Goal: Information Seeking & Learning: Understand process/instructions

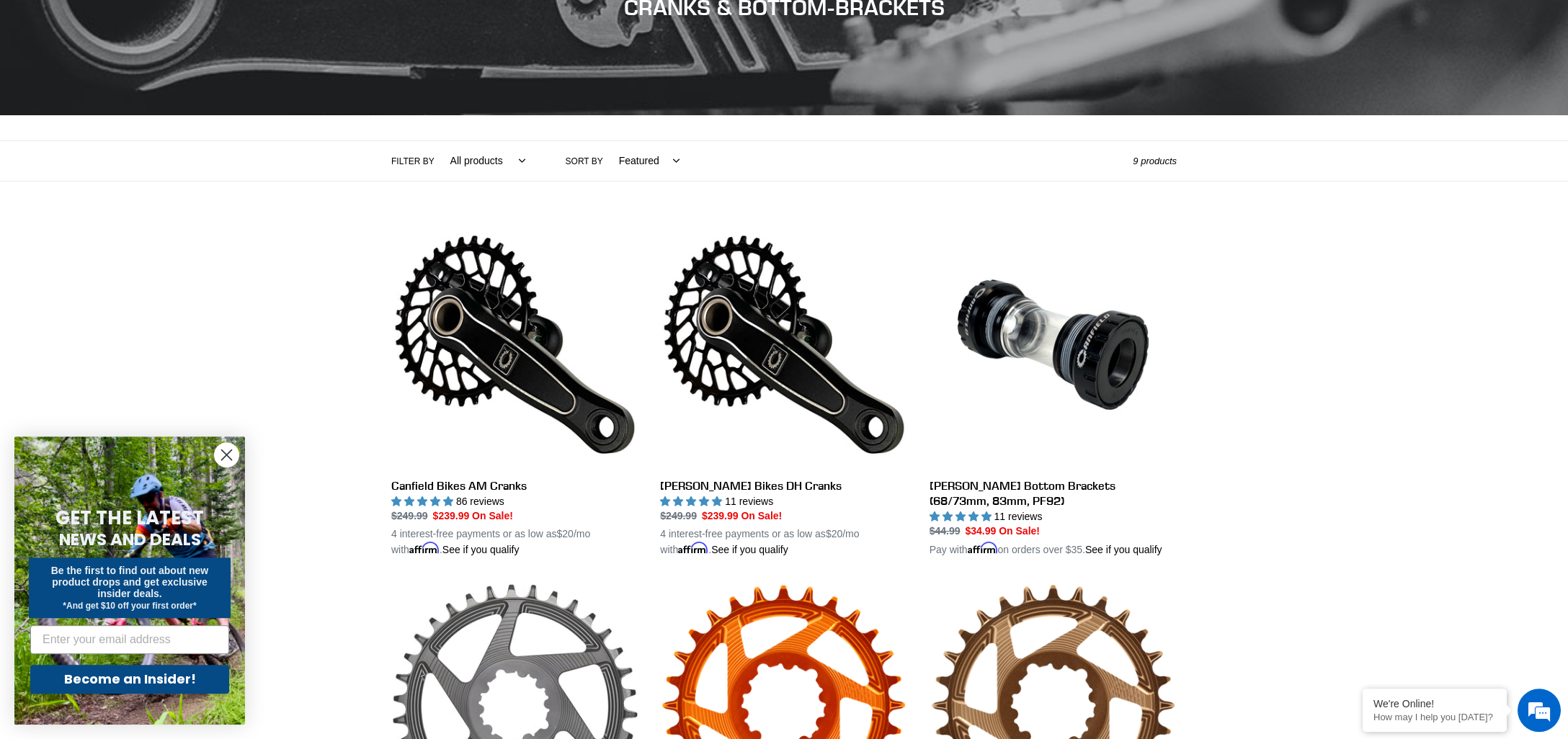
scroll to position [200, 0]
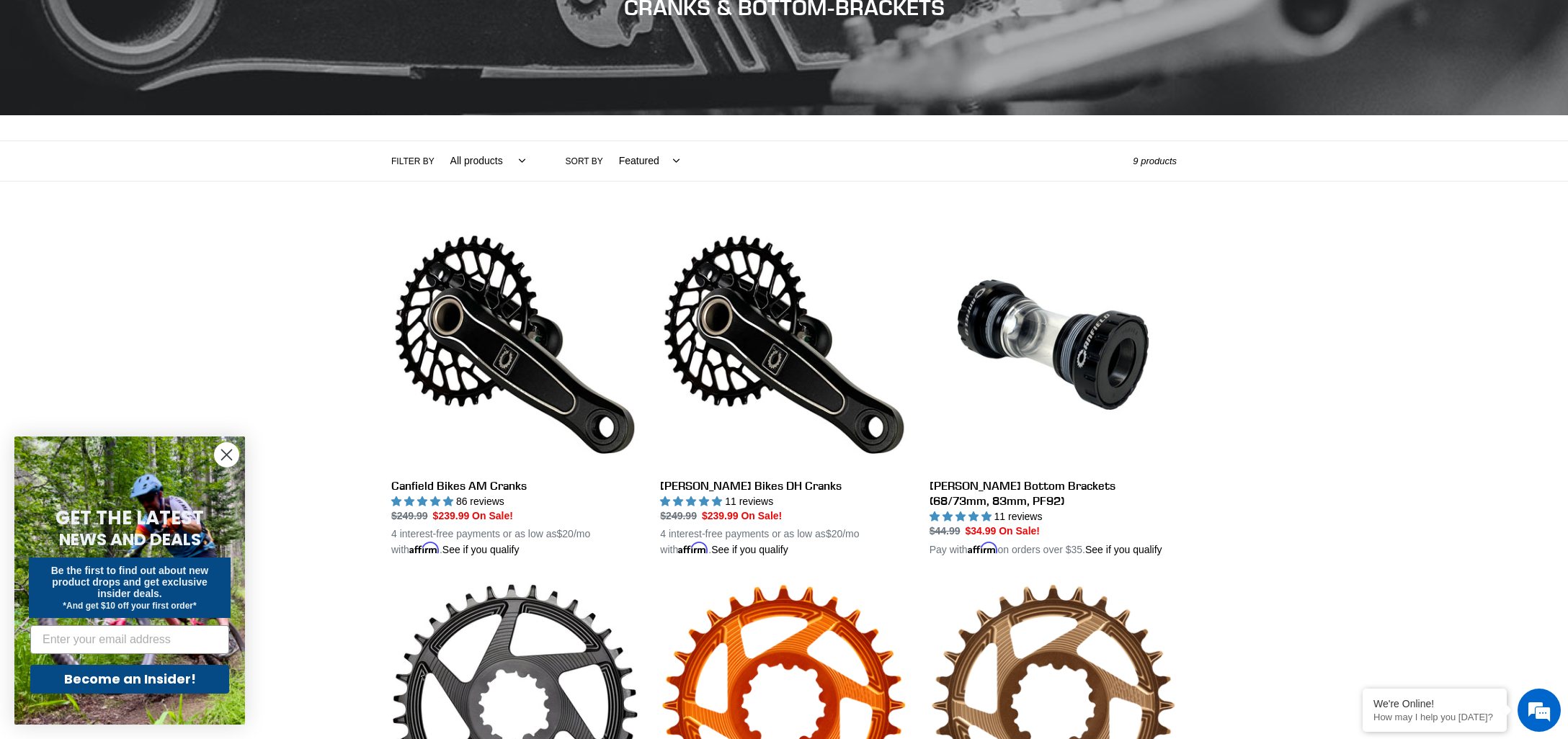
click at [225, 447] on circle "Close dialog" at bounding box center [226, 455] width 24 height 24
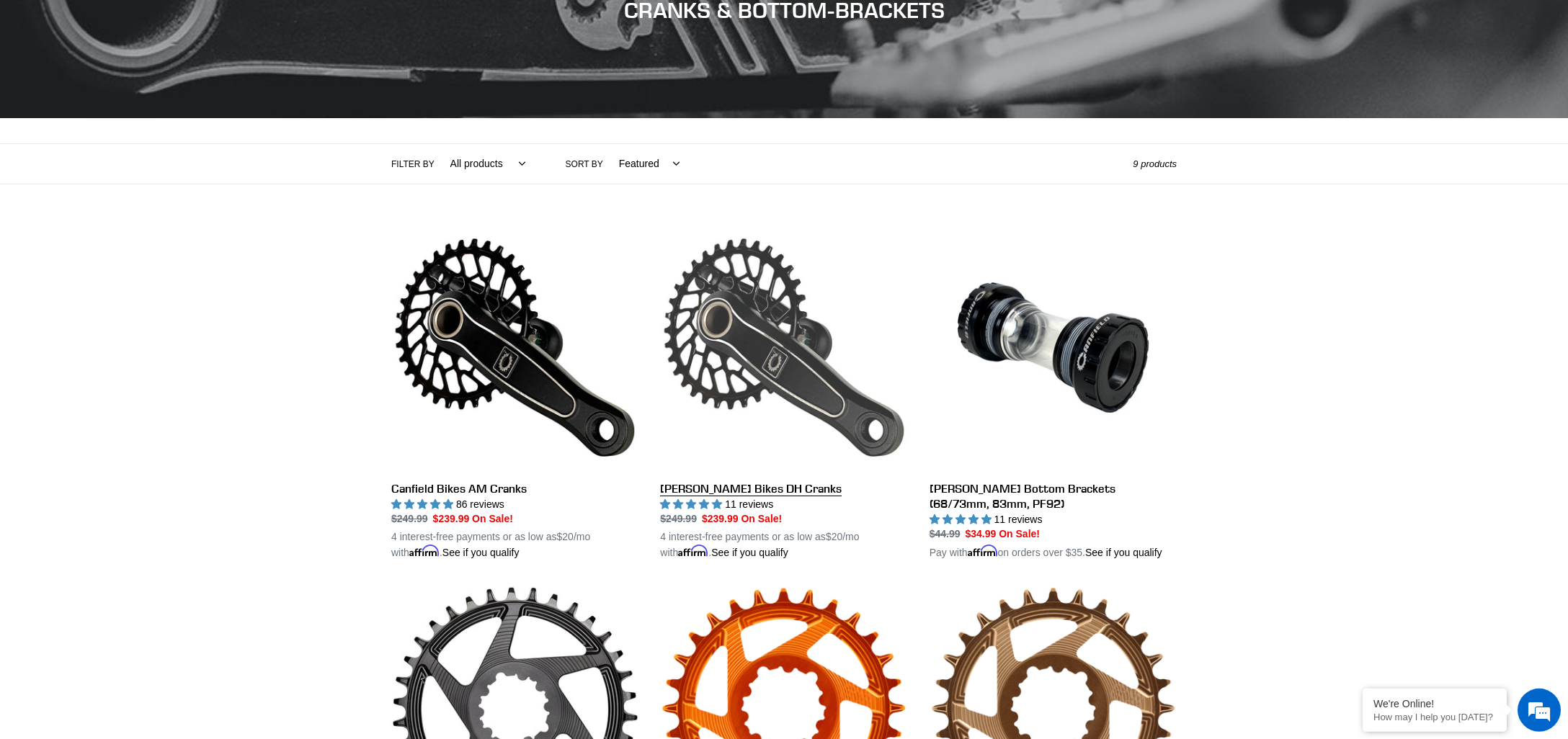
scroll to position [199, 0]
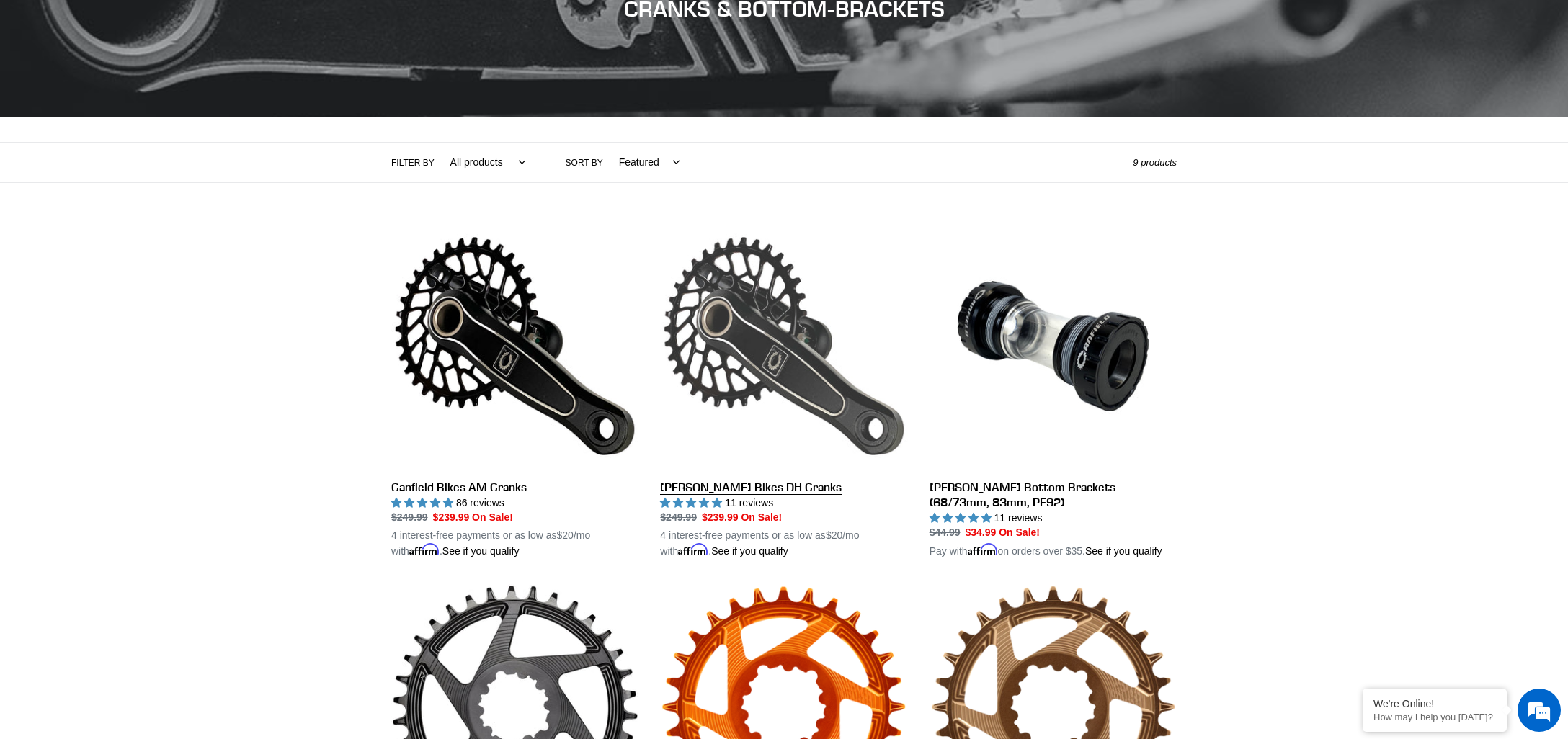
click at [740, 337] on link "[PERSON_NAME] Bikes DH Cranks" at bounding box center [784, 391] width 247 height 337
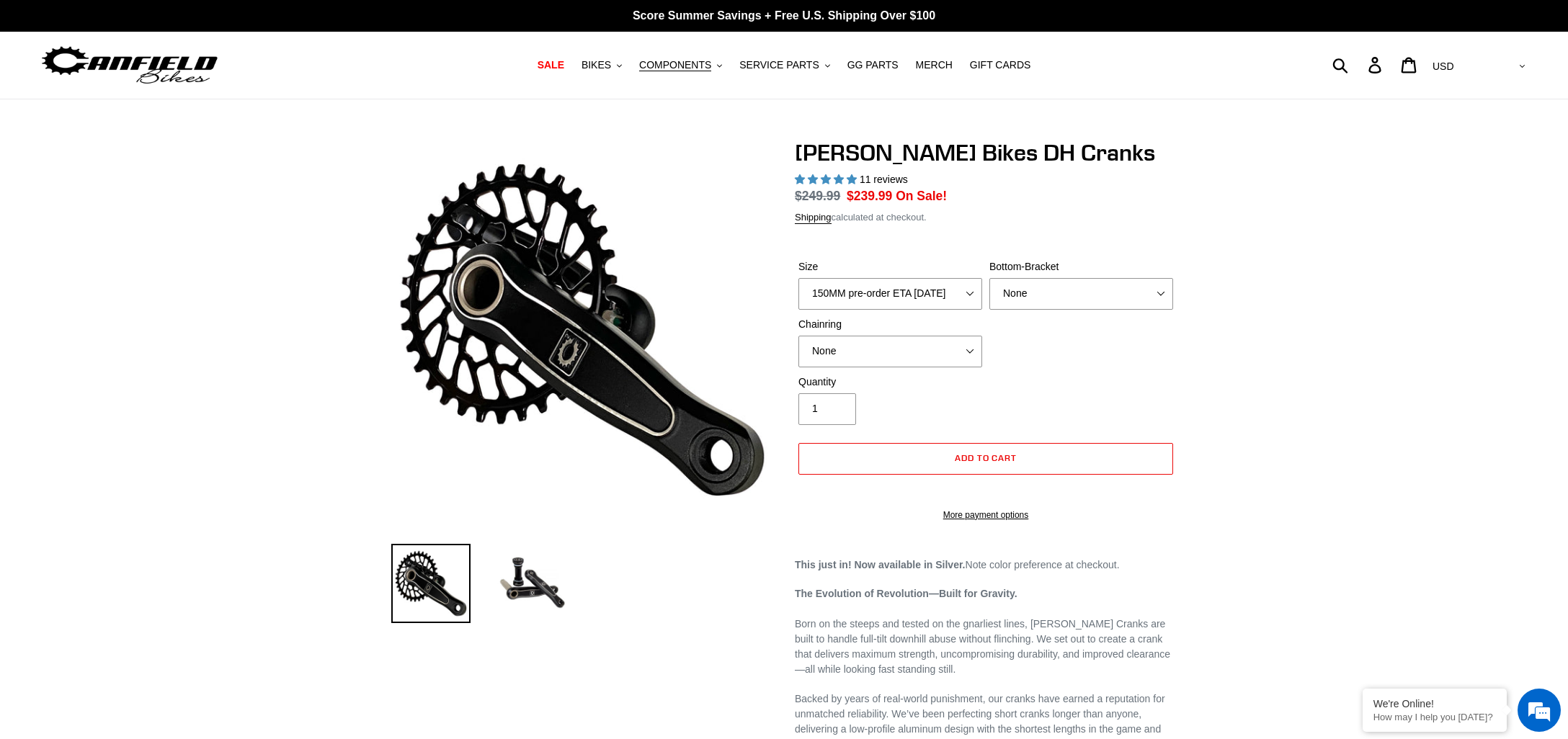
select select "highest-rating"
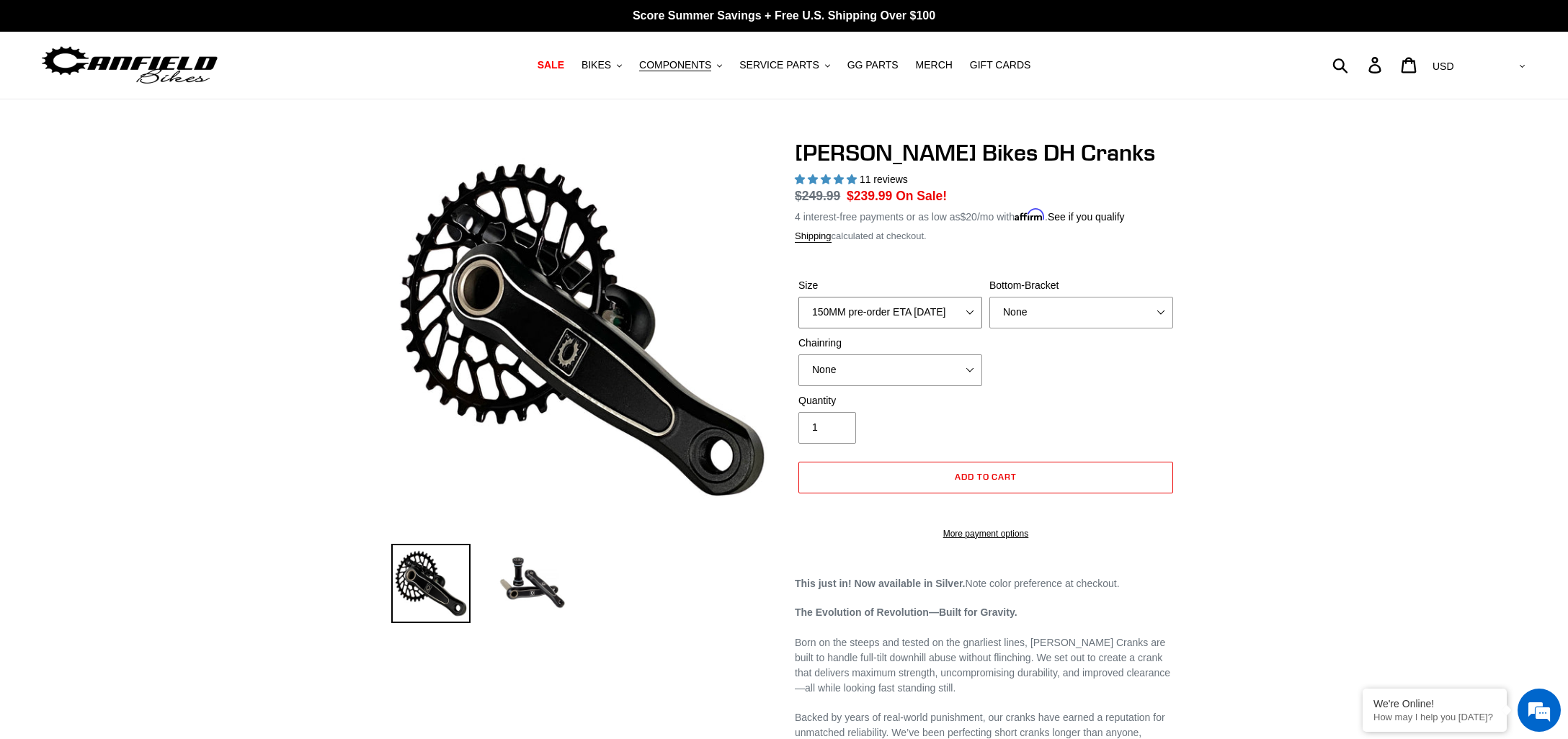
click at [798, 297] on select "150MM pre-order ETA 9/30/25 155MM pre-order ETA 9/30/25 160MM pre-order ETA 9/3…" at bounding box center [890, 312] width 184 height 32
select select "165MM pre-order ETA 9/30/25"
click option "165MM pre-order ETA 9/30/25" at bounding box center [0, 0] width 0 height 0
click at [989, 297] on select "None BSA Threaded 83mm" at bounding box center [1081, 312] width 184 height 32
select select "BSA Threaded 83mm"
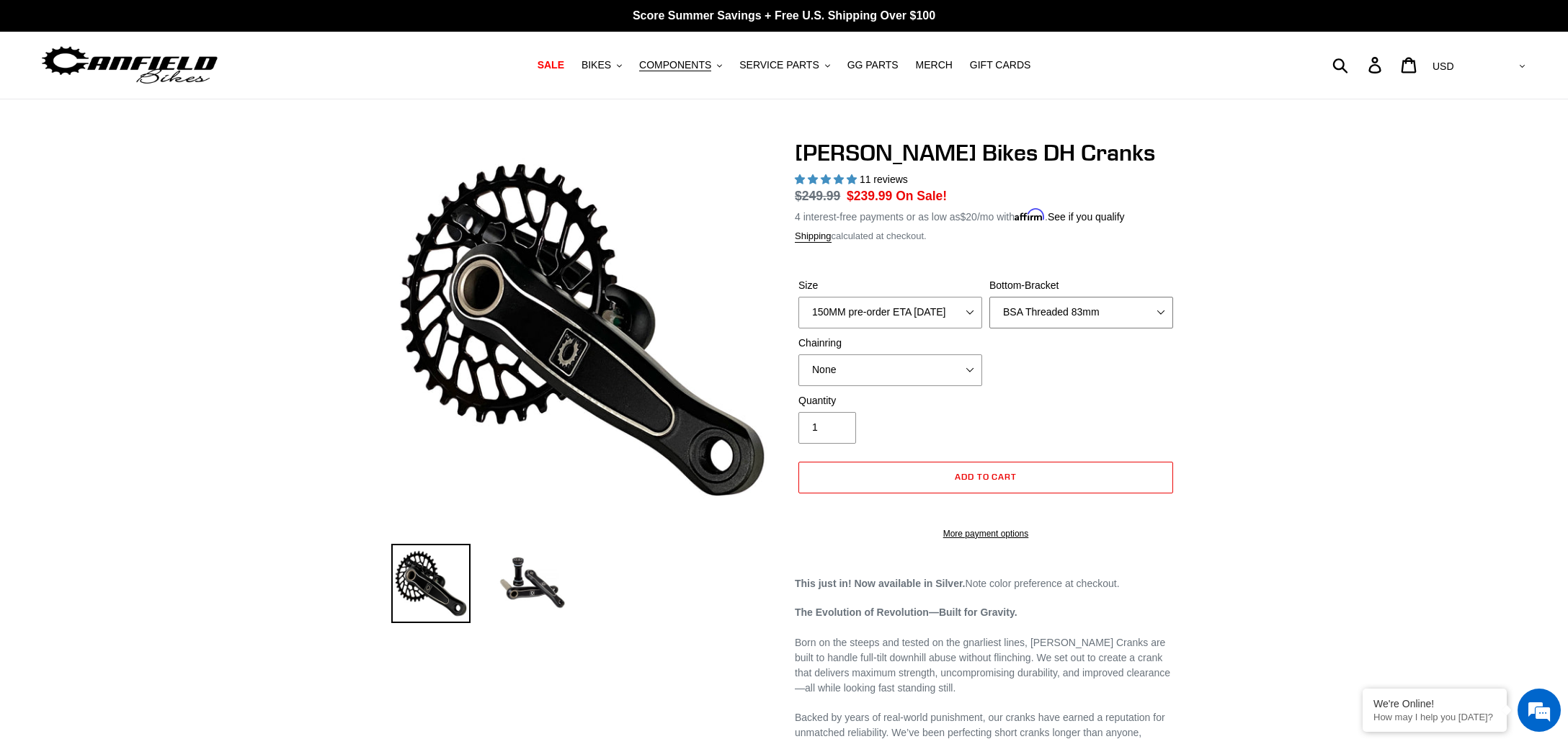
click option "BSA Threaded 83mm" at bounding box center [0, 0] width 0 height 0
click at [798, 354] on select "None 34t Round" at bounding box center [890, 370] width 184 height 32
click option "None" at bounding box center [0, 0] width 0 height 0
click at [529, 577] on img at bounding box center [532, 584] width 80 height 80
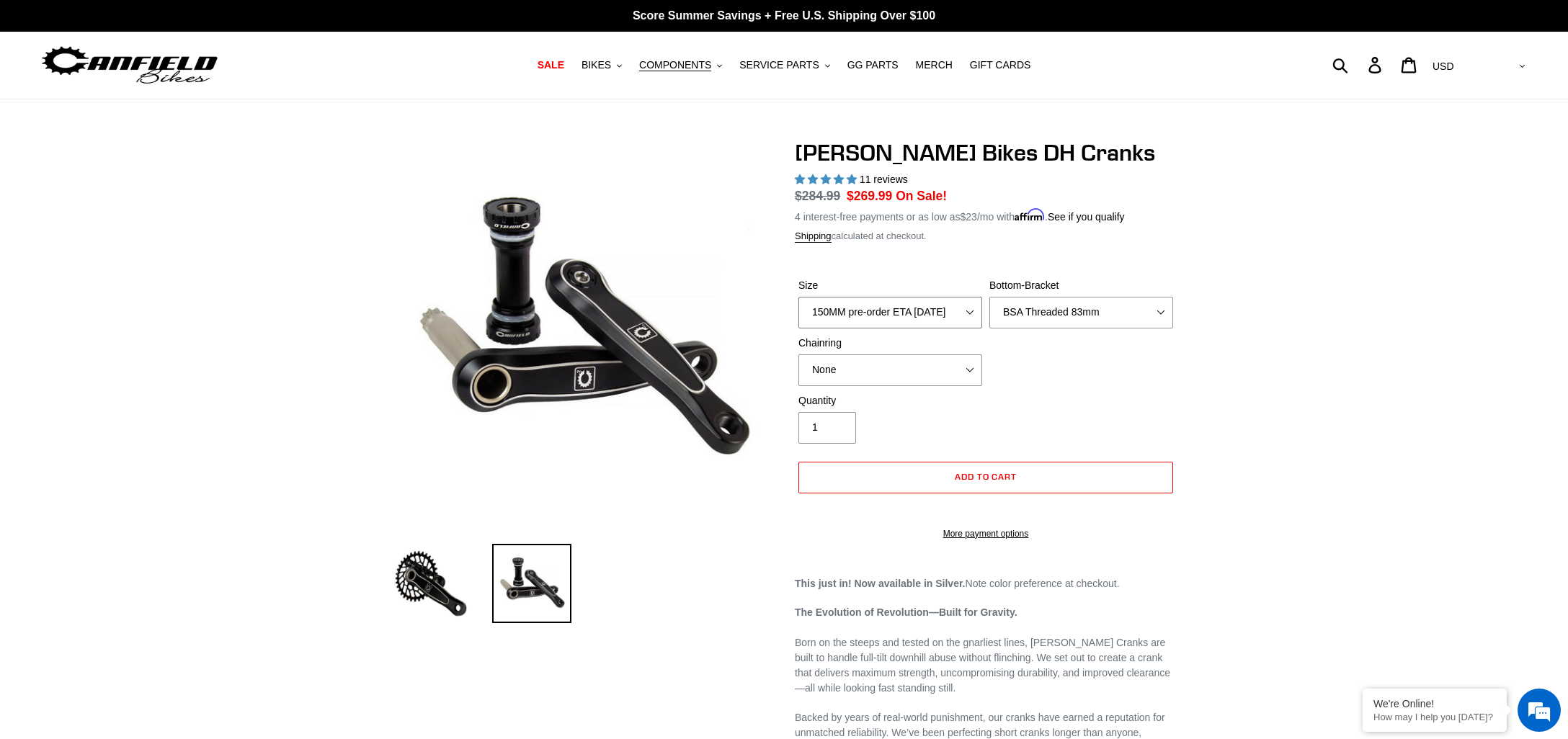
click at [798, 297] on select "150MM pre-order ETA 9/30/25 155MM pre-order ETA 9/30/25 160MM pre-order ETA 9/3…" at bounding box center [890, 312] width 184 height 32
select select "160MM pre-order ETA 9/30/25"
click option "160MM pre-order ETA 9/30/25" at bounding box center [0, 0] width 0 height 0
click at [798, 354] on select "None 34t Round" at bounding box center [890, 370] width 184 height 32
click option "None" at bounding box center [0, 0] width 0 height 0
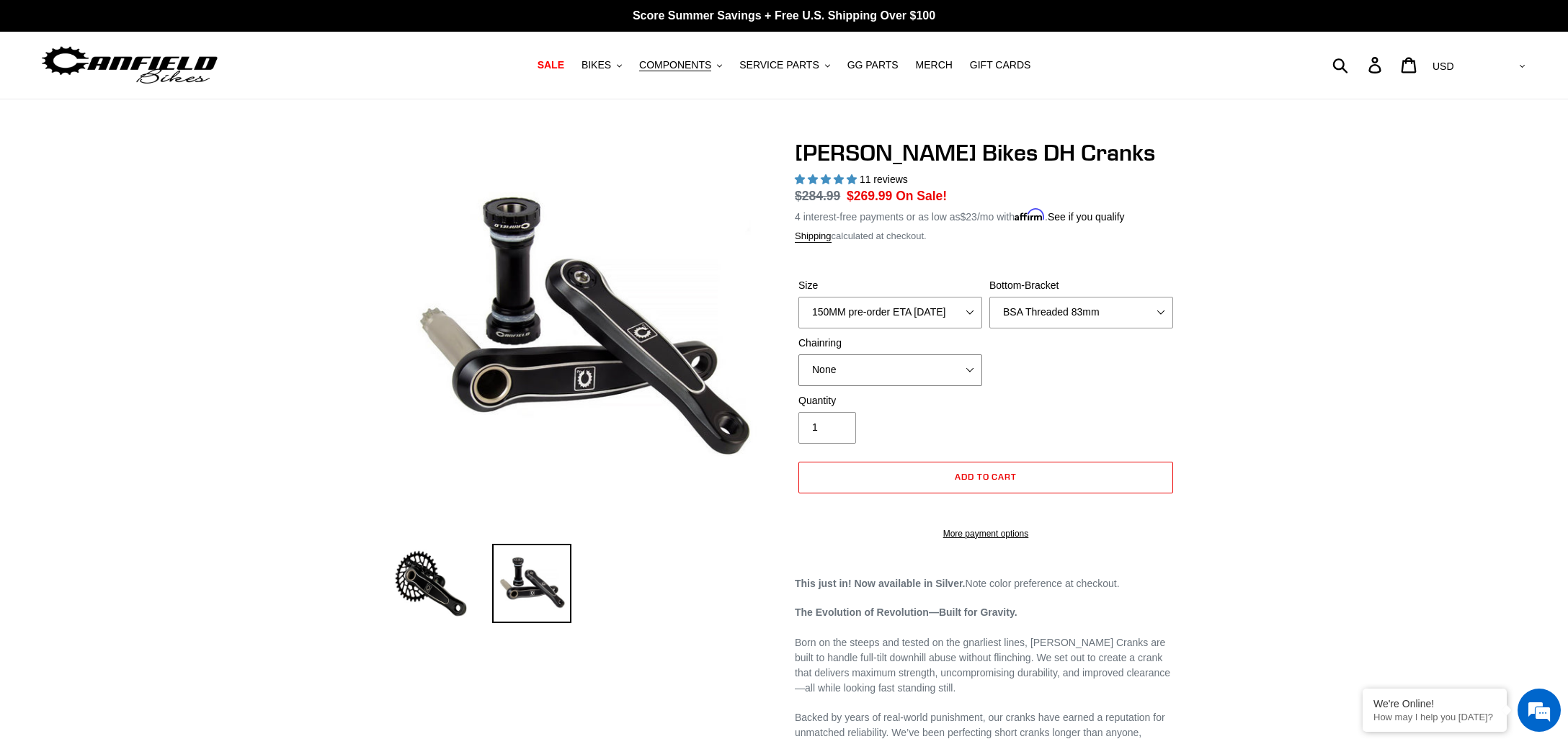
click at [798, 354] on select "None 34t Round" at bounding box center [890, 370] width 184 height 32
click option "34t Round" at bounding box center [0, 0] width 0 height 0
click at [798, 354] on select "None 34t Round" at bounding box center [890, 370] width 184 height 32
select select "None"
click option "None" at bounding box center [0, 0] width 0 height 0
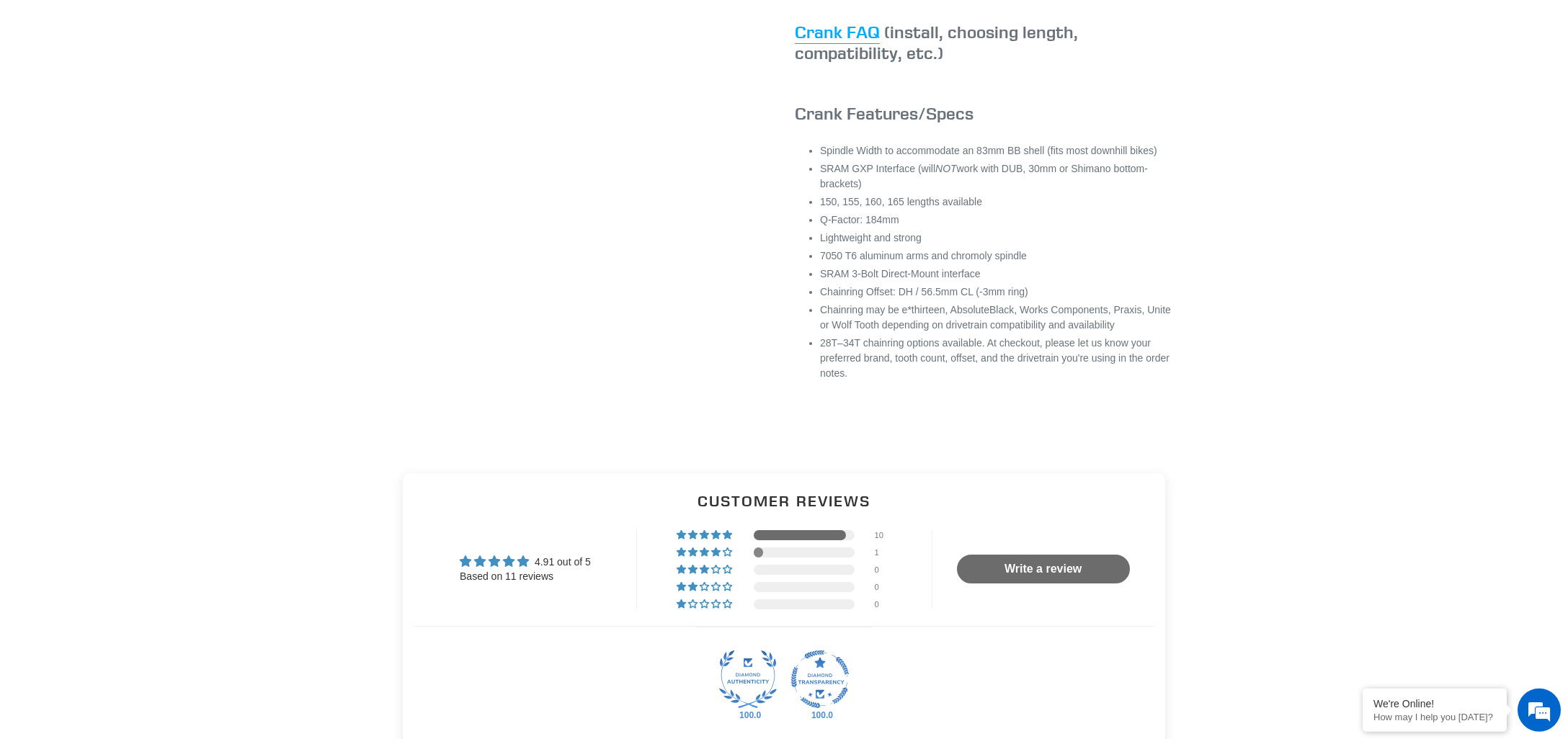
scroll to position [1012, 0]
click at [845, 45] on link "Crank FAQ" at bounding box center [837, 32] width 85 height 23
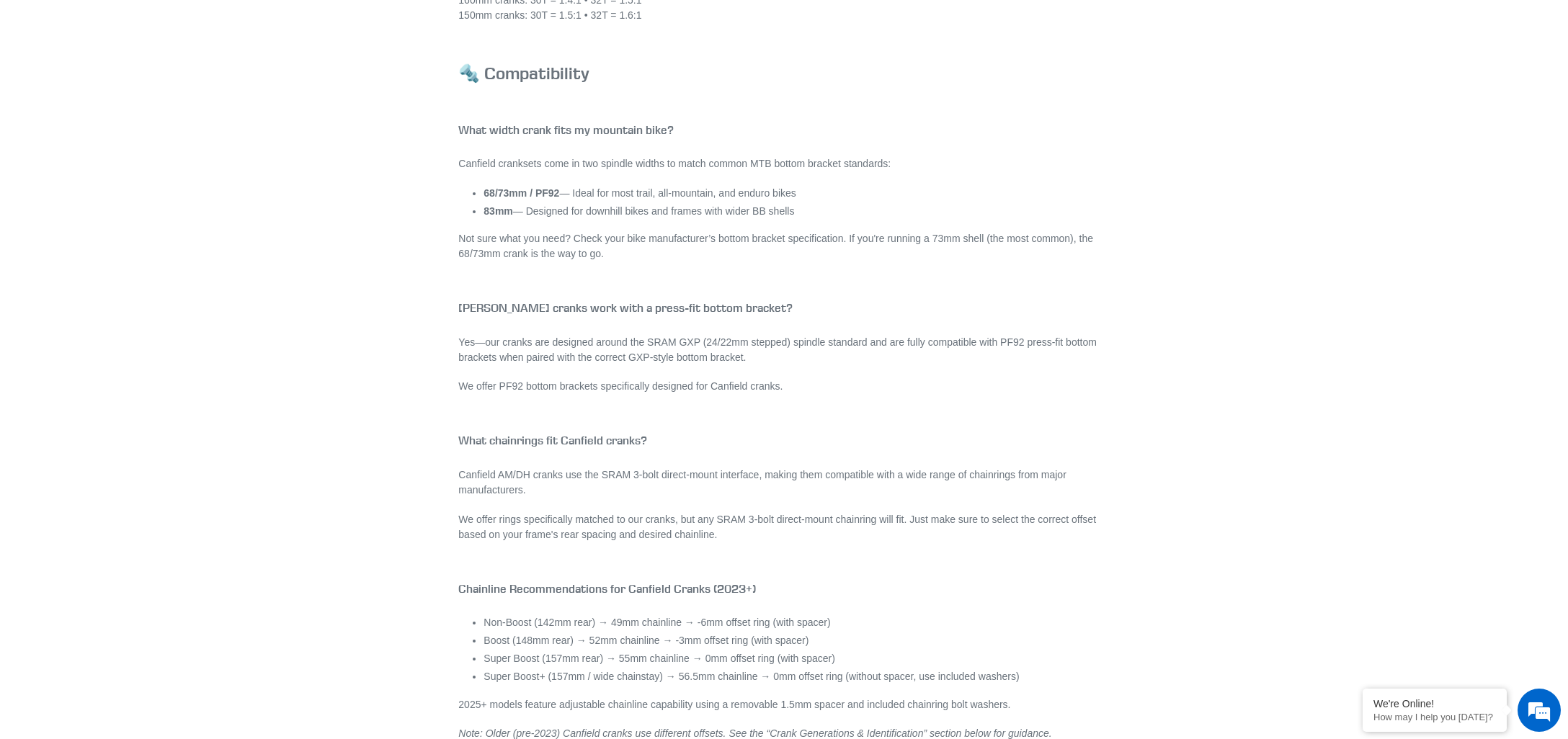
scroll to position [1410, 0]
drag, startPoint x: 677, startPoint y: 517, endPoint x: 916, endPoint y: 517, distance: 239.0
click at [916, 517] on p "We offer rings specifically matched to our cranks, but any SRAM 3-bolt direct-m…" at bounding box center [784, 526] width 651 height 30
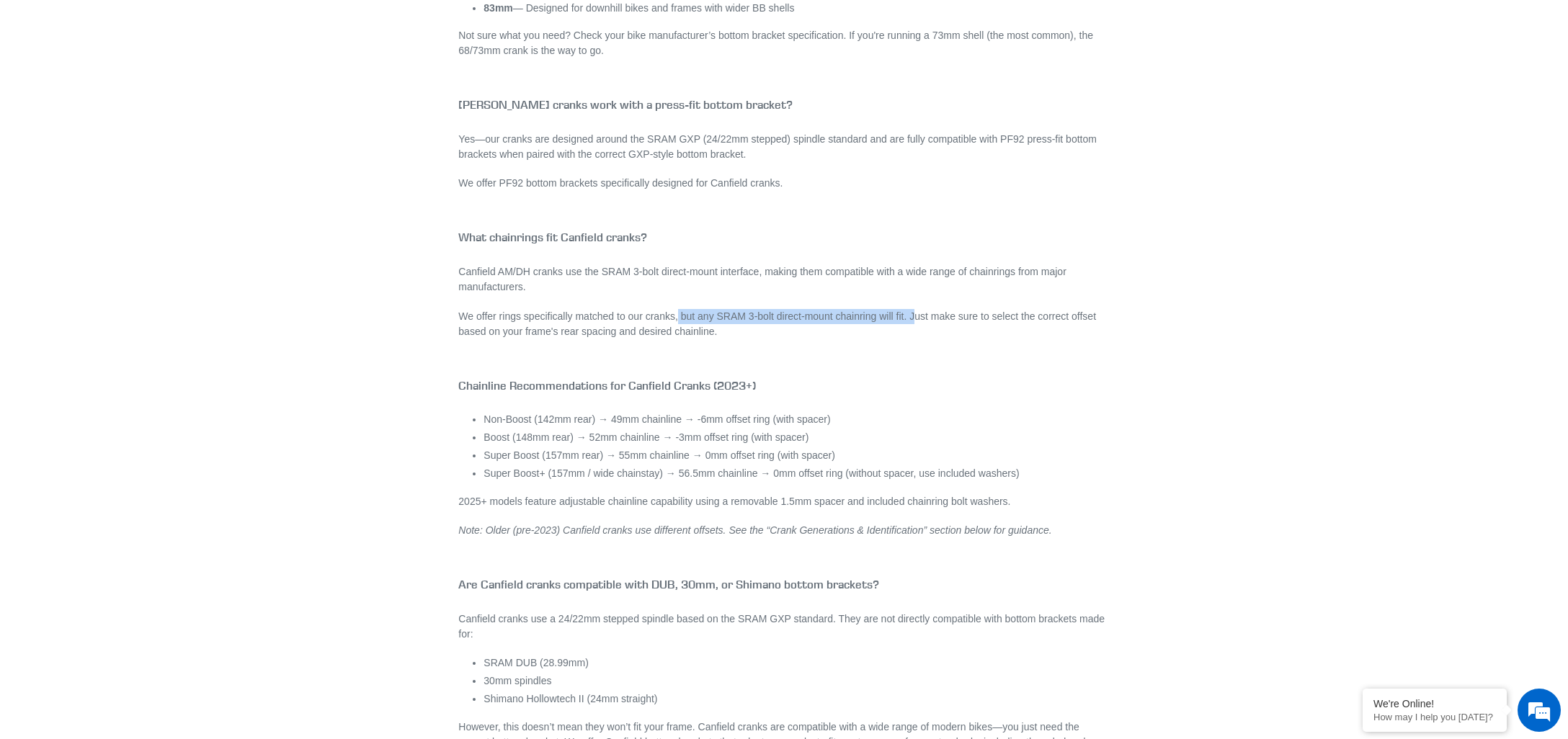
scroll to position [1614, 0]
drag, startPoint x: 484, startPoint y: 452, endPoint x: 733, endPoint y: 454, distance: 249.0
click at [733, 454] on li "Super Boost (157mm rear) → 55mm chainline → 0mm offset ring (with spacer)" at bounding box center [796, 455] width 626 height 15
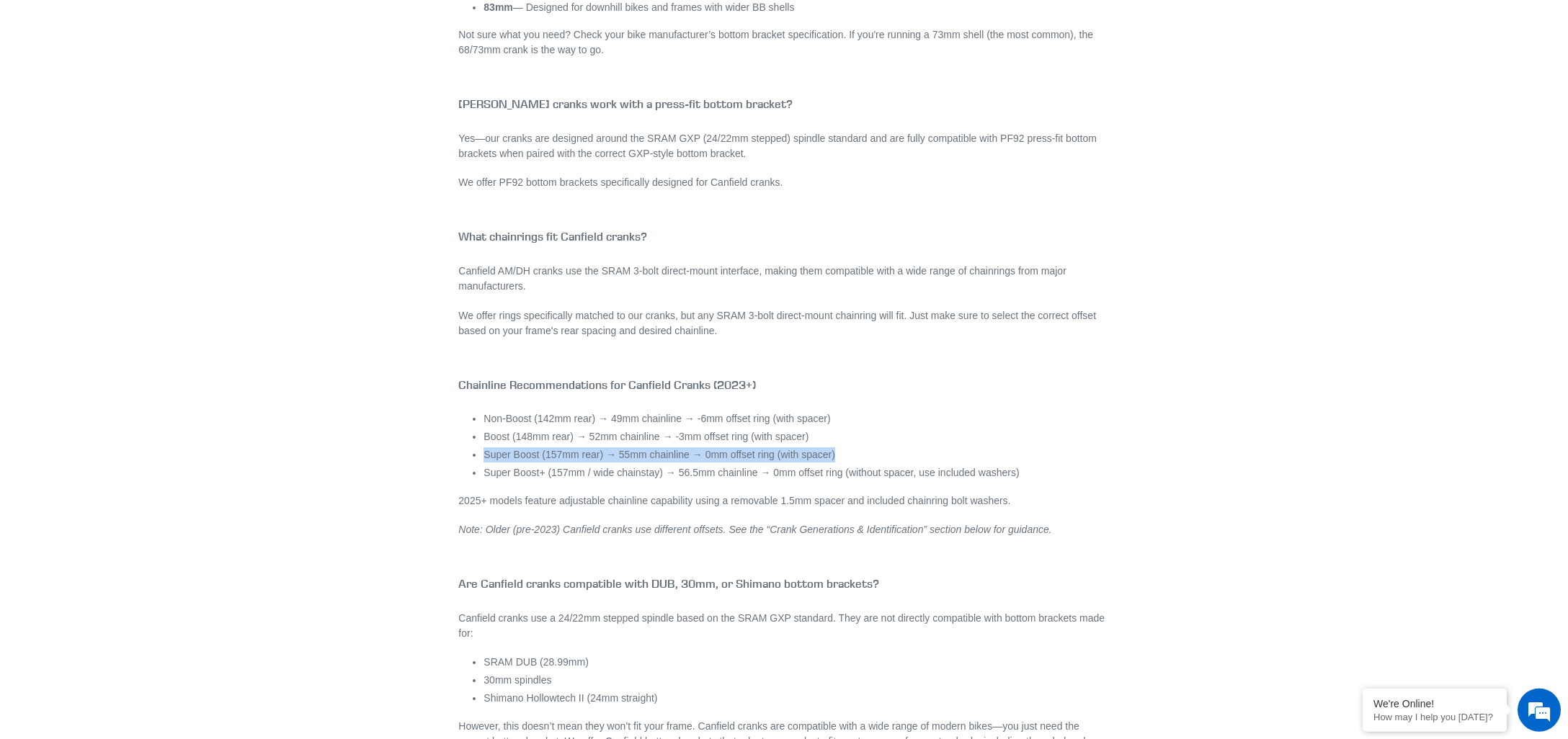
drag, startPoint x: 851, startPoint y: 452, endPoint x: 475, endPoint y: 459, distance: 376.1
click at [484, 459] on li "Super Boost (157mm rear) → 55mm chainline → 0mm offset ring (with spacer)" at bounding box center [796, 455] width 626 height 15
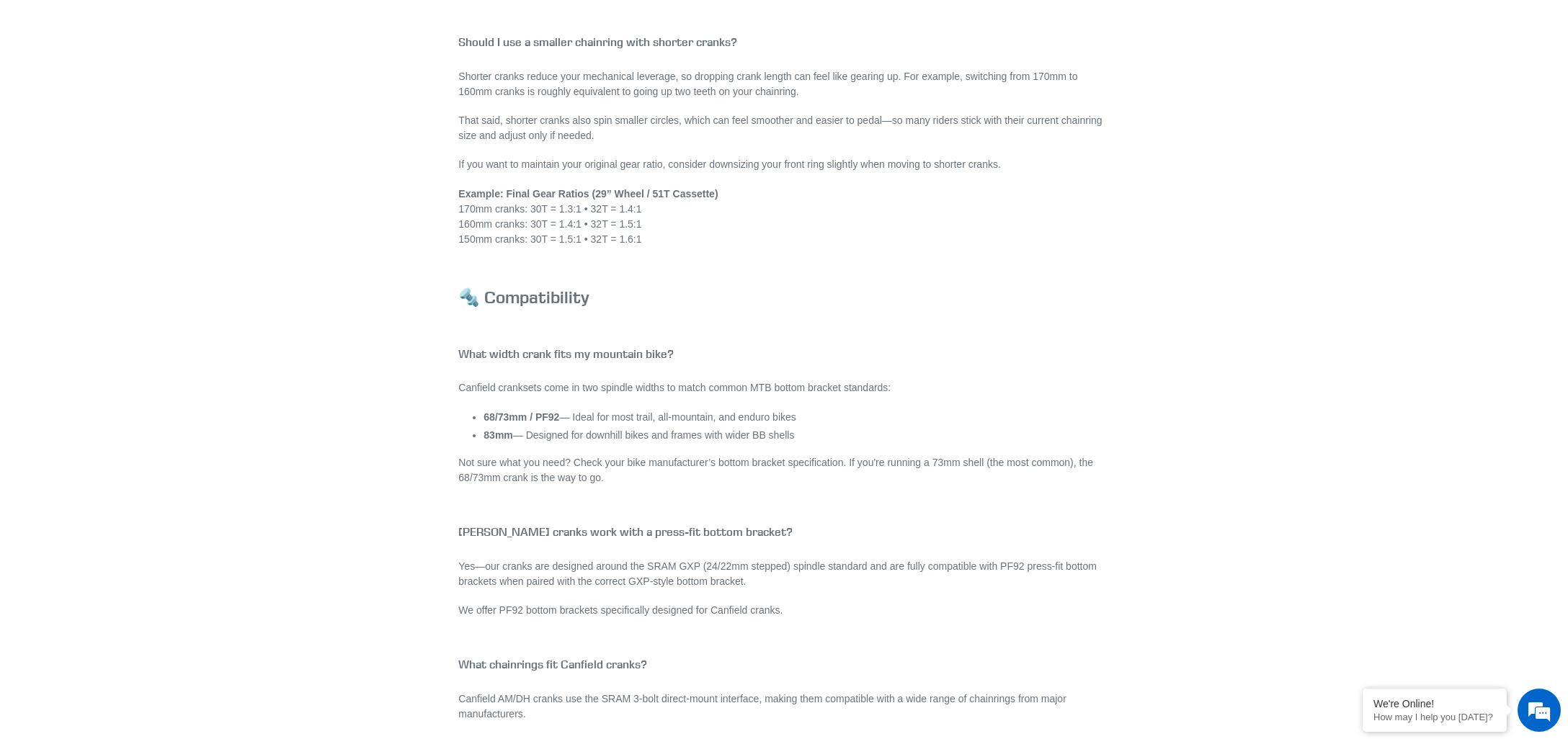
scroll to position [0, 0]
